Goal: Task Accomplishment & Management: Manage account settings

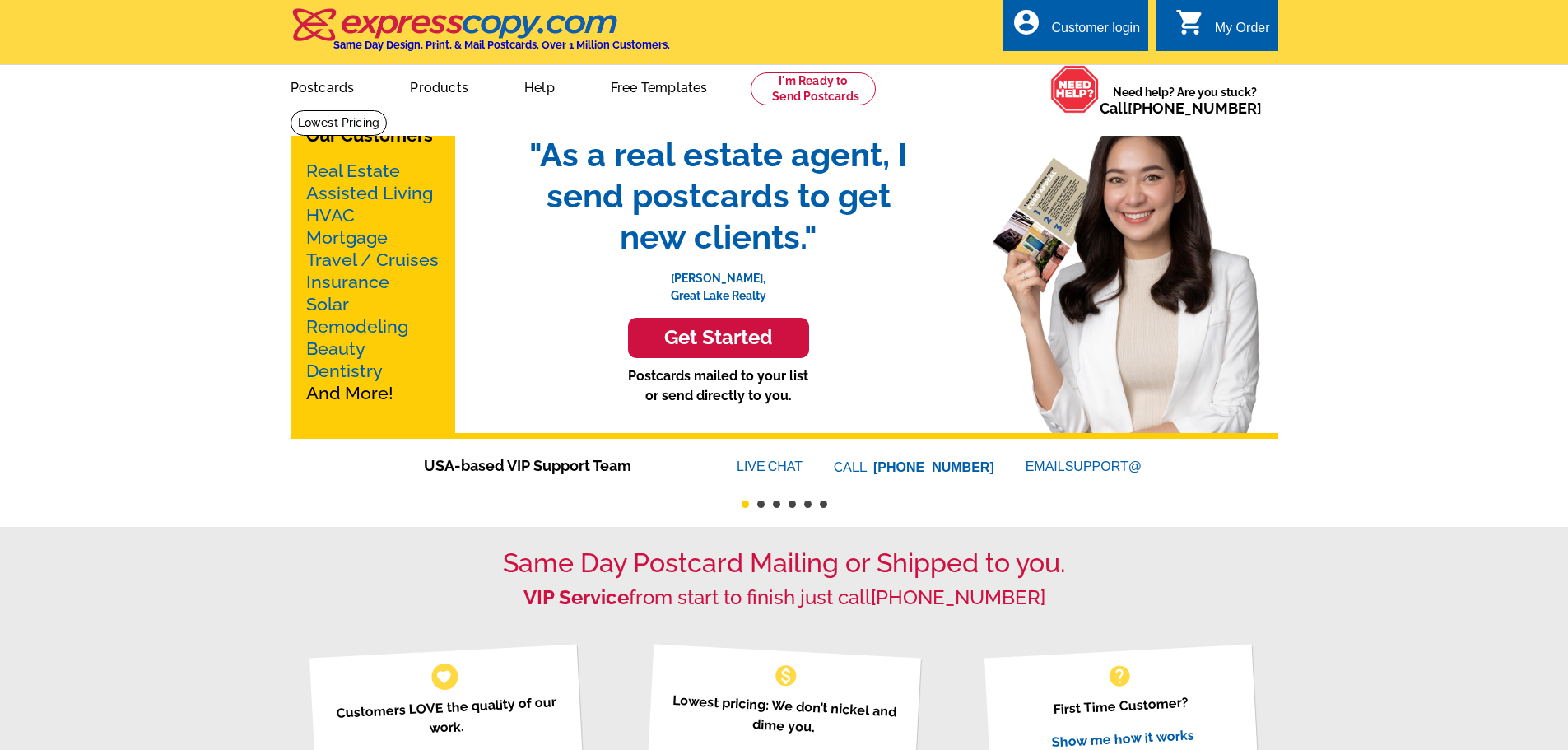
click at [1100, 25] on div "Customer login" at bounding box center [1096, 33] width 89 height 23
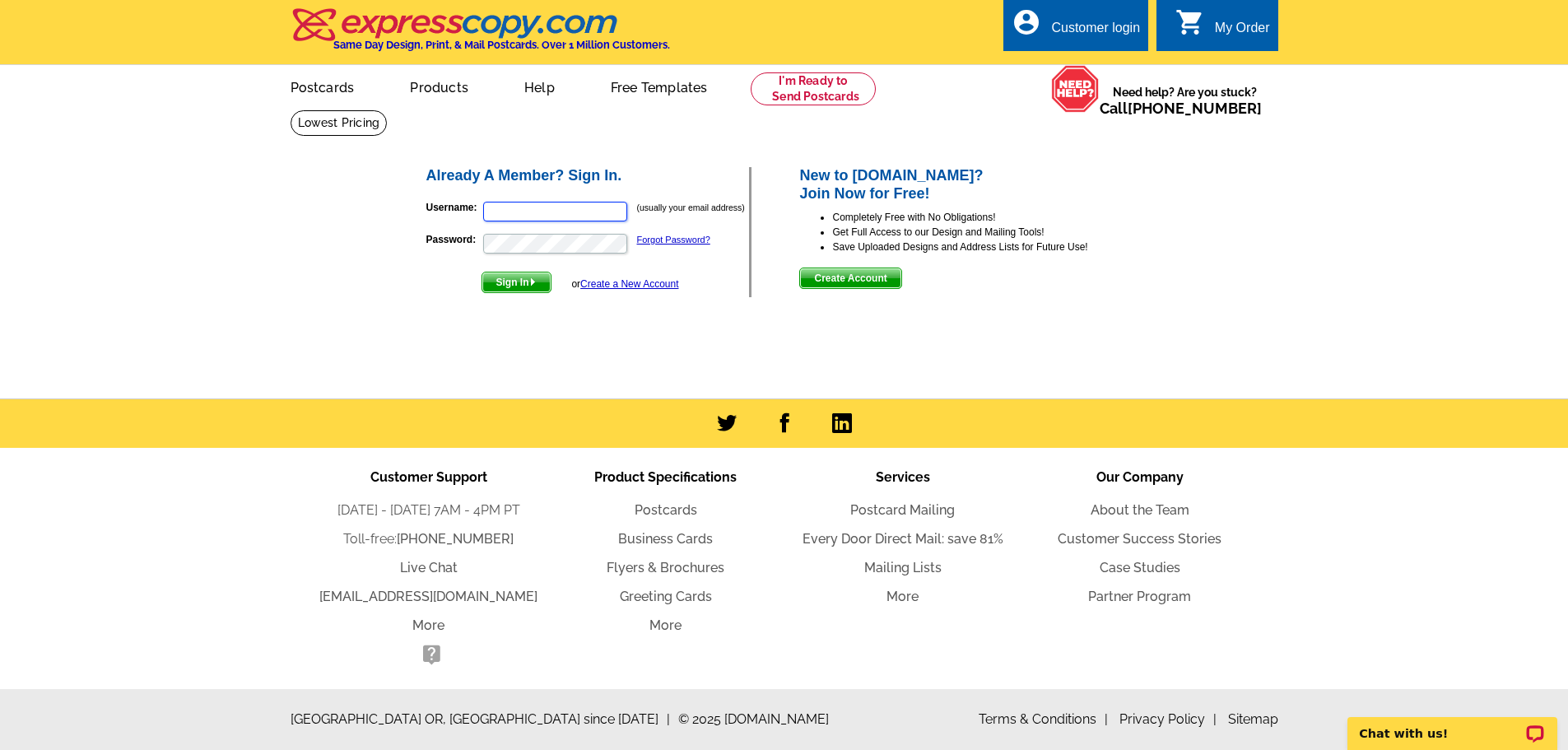
click at [510, 219] on input "Username:" at bounding box center [555, 212] width 144 height 20
type input "matt@meridiancommercial.com"
click at [481, 272] on button "Sign In" at bounding box center [517, 283] width 70 height 22
